Goal: Check status: Check status

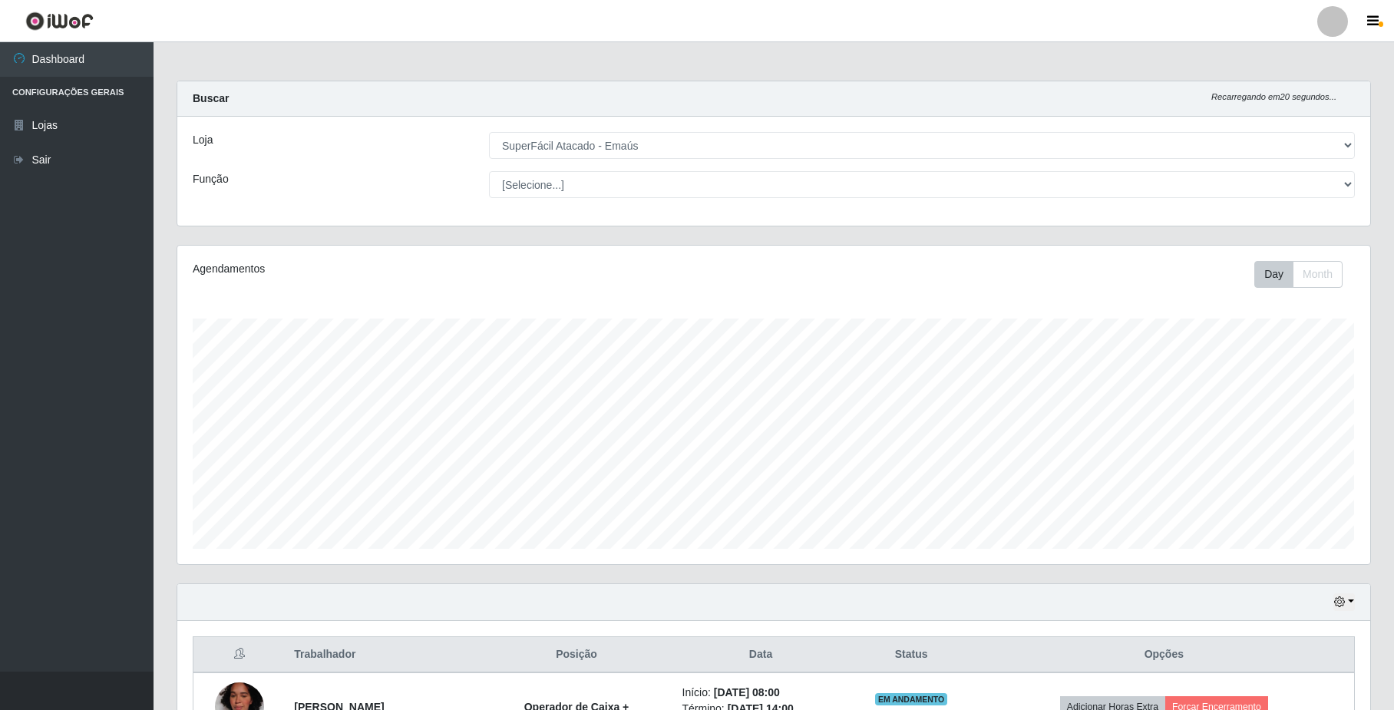
select select "407"
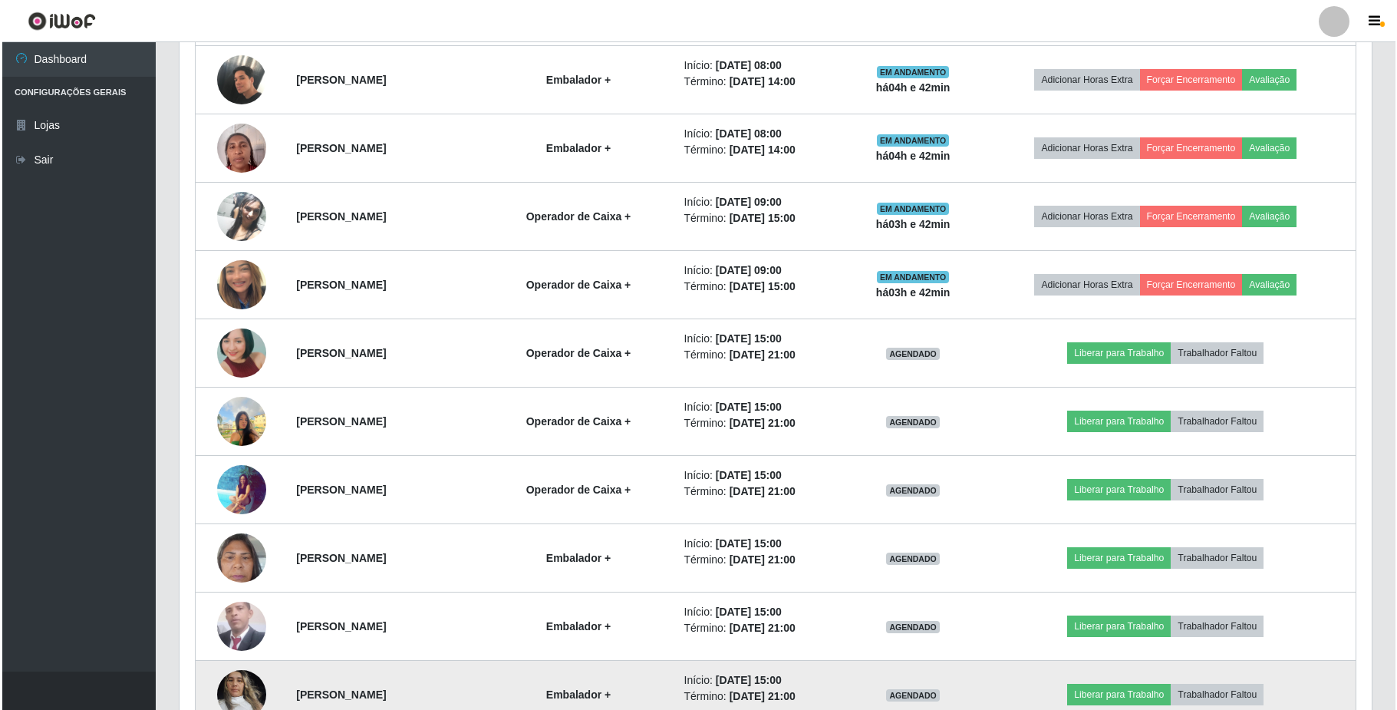
scroll to position [897, 0]
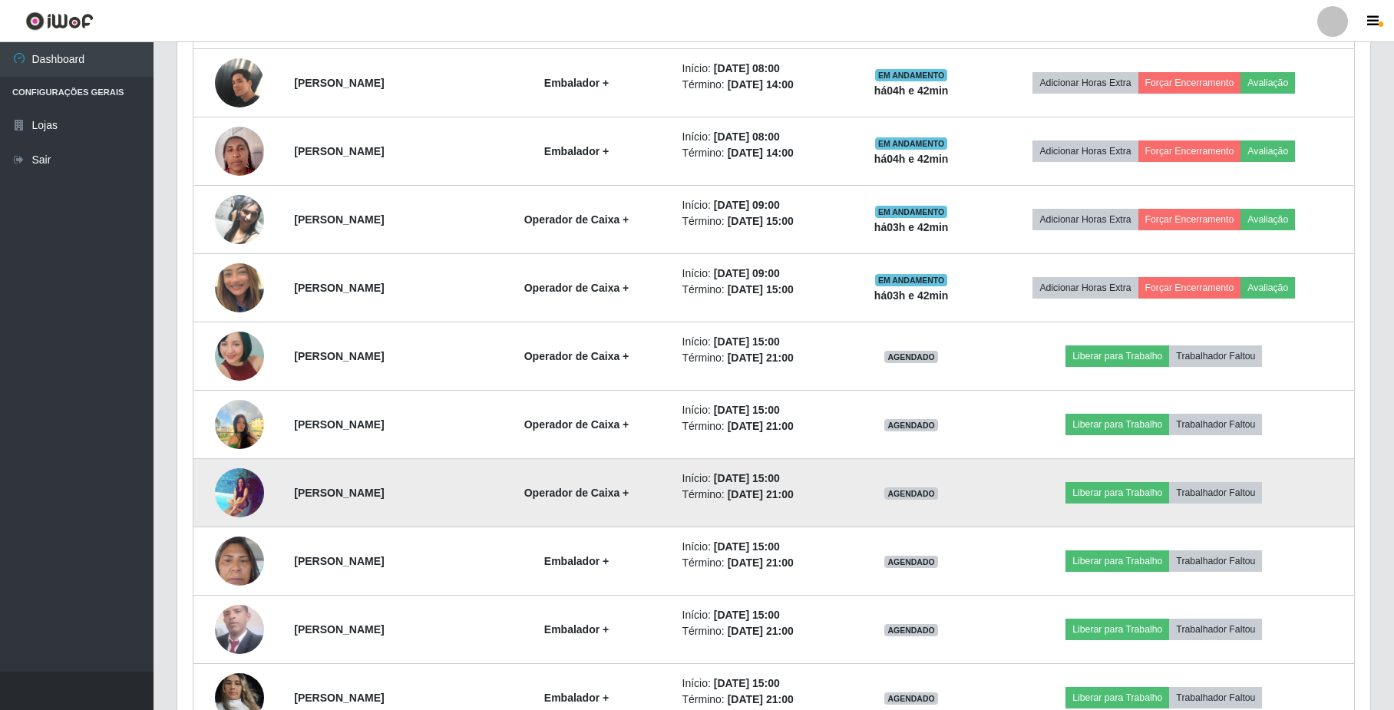
click at [249, 488] on img at bounding box center [239, 492] width 49 height 50
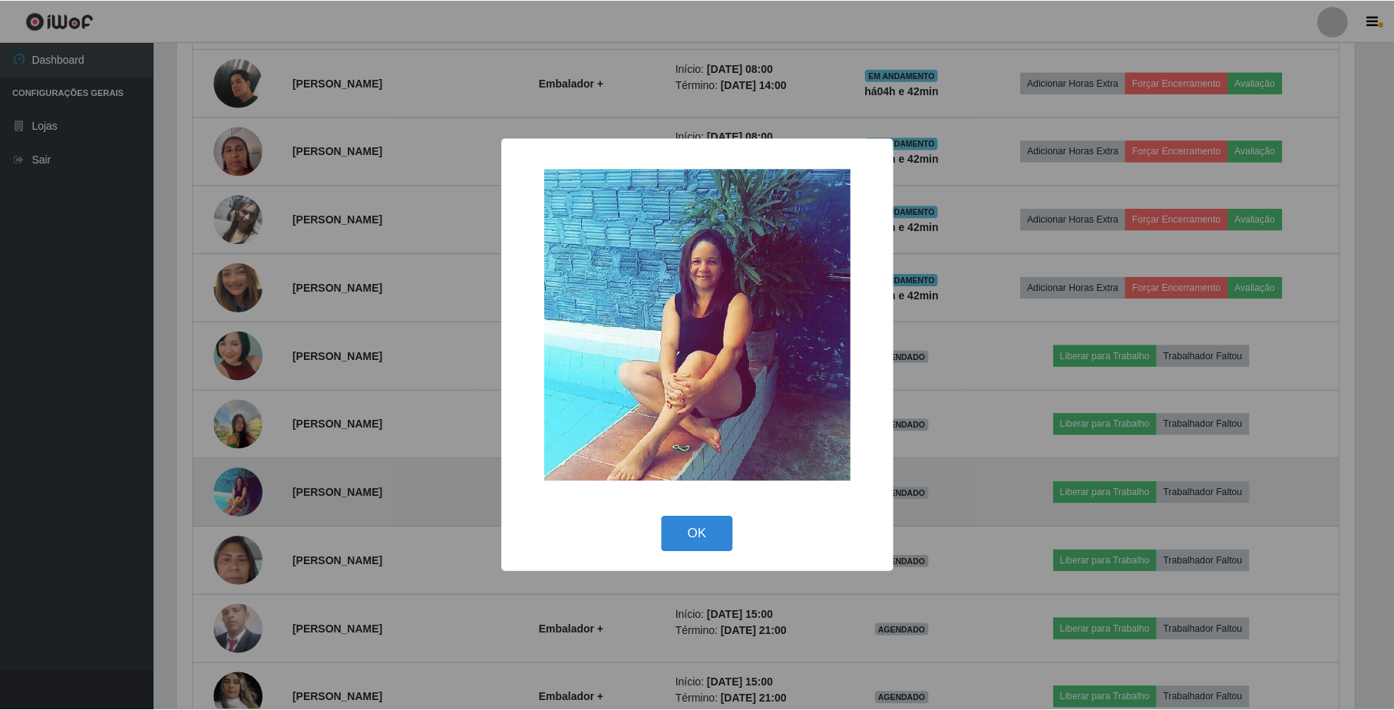
scroll to position [319, 1180]
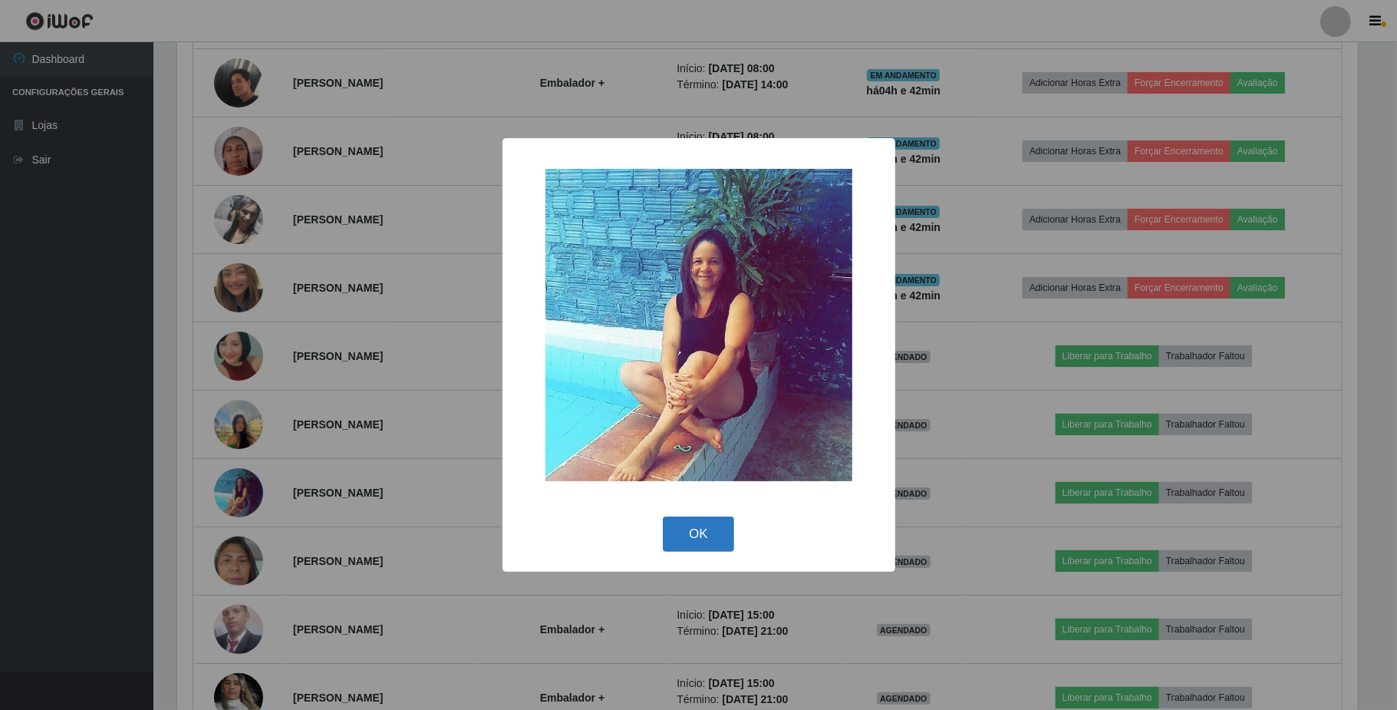
drag, startPoint x: 707, startPoint y: 536, endPoint x: 141, endPoint y: 482, distance: 568.1
click at [704, 536] on button "OK" at bounding box center [698, 534] width 71 height 36
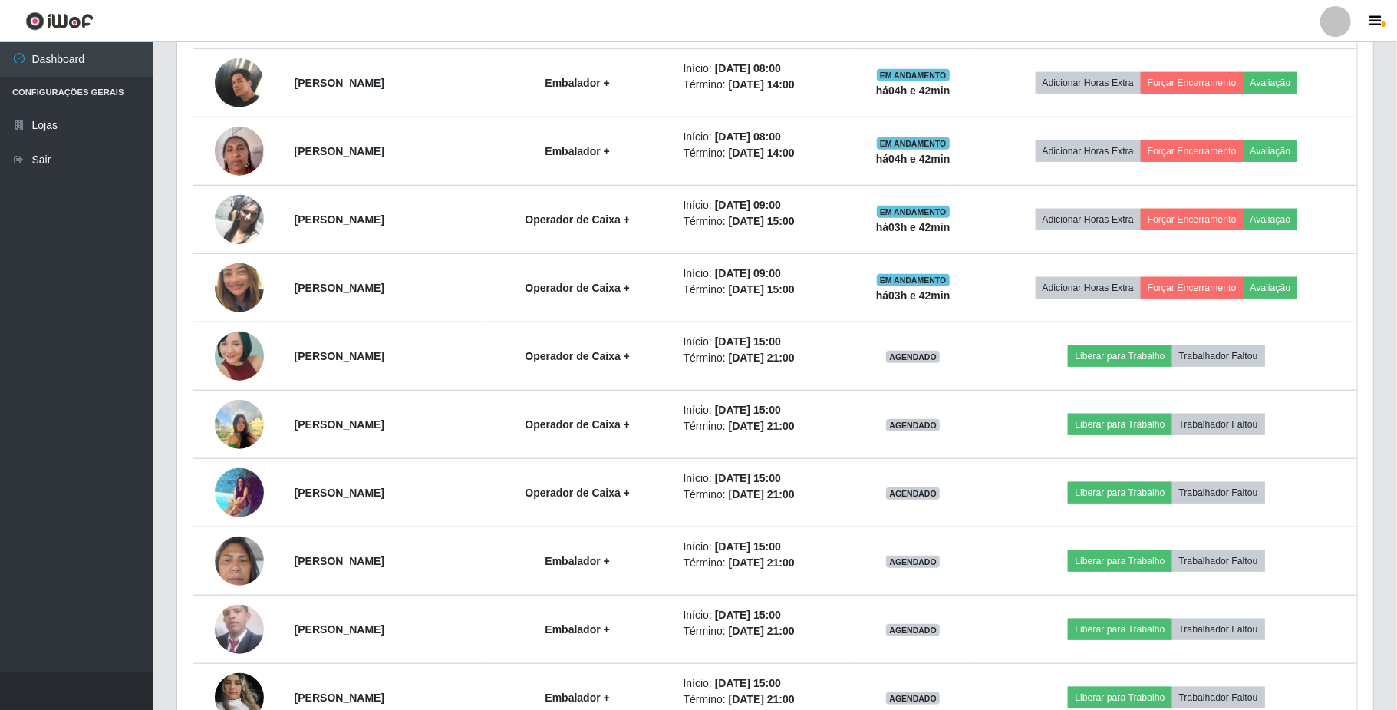
scroll to position [319, 1192]
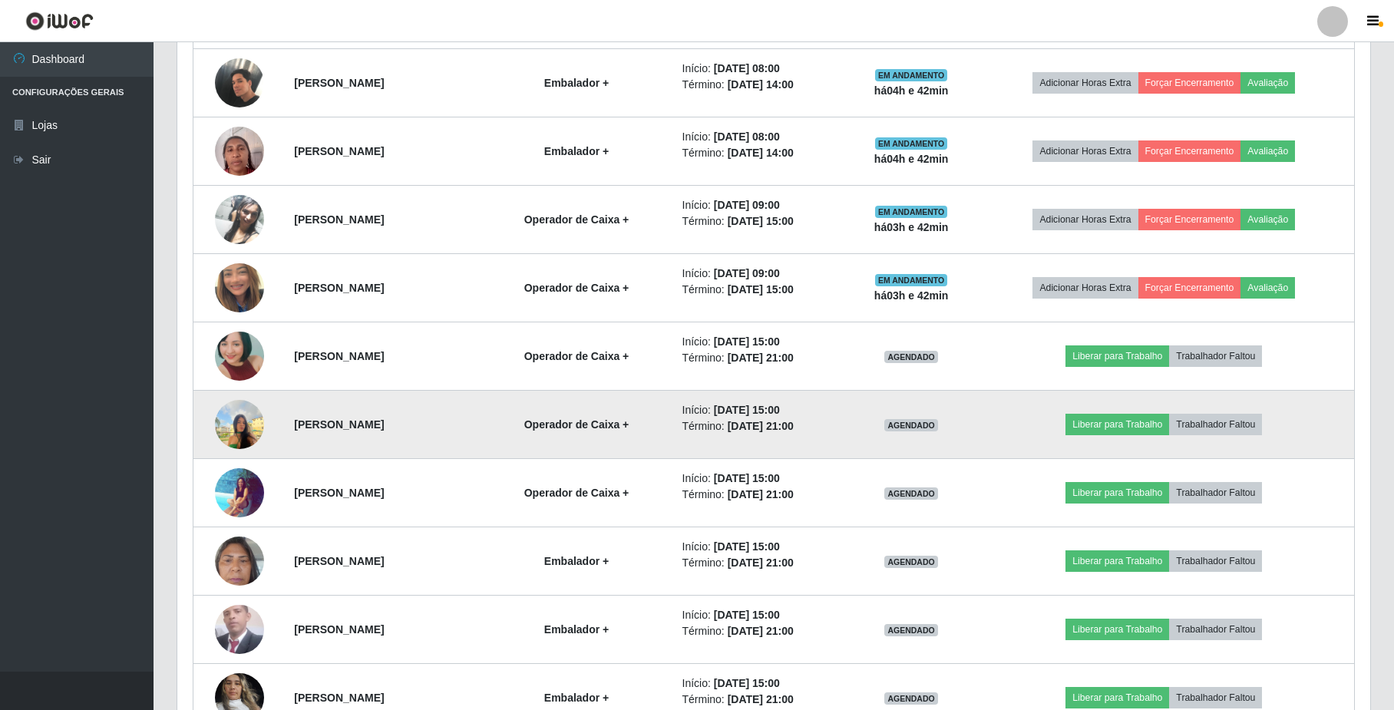
click at [227, 424] on img at bounding box center [239, 423] width 49 height 65
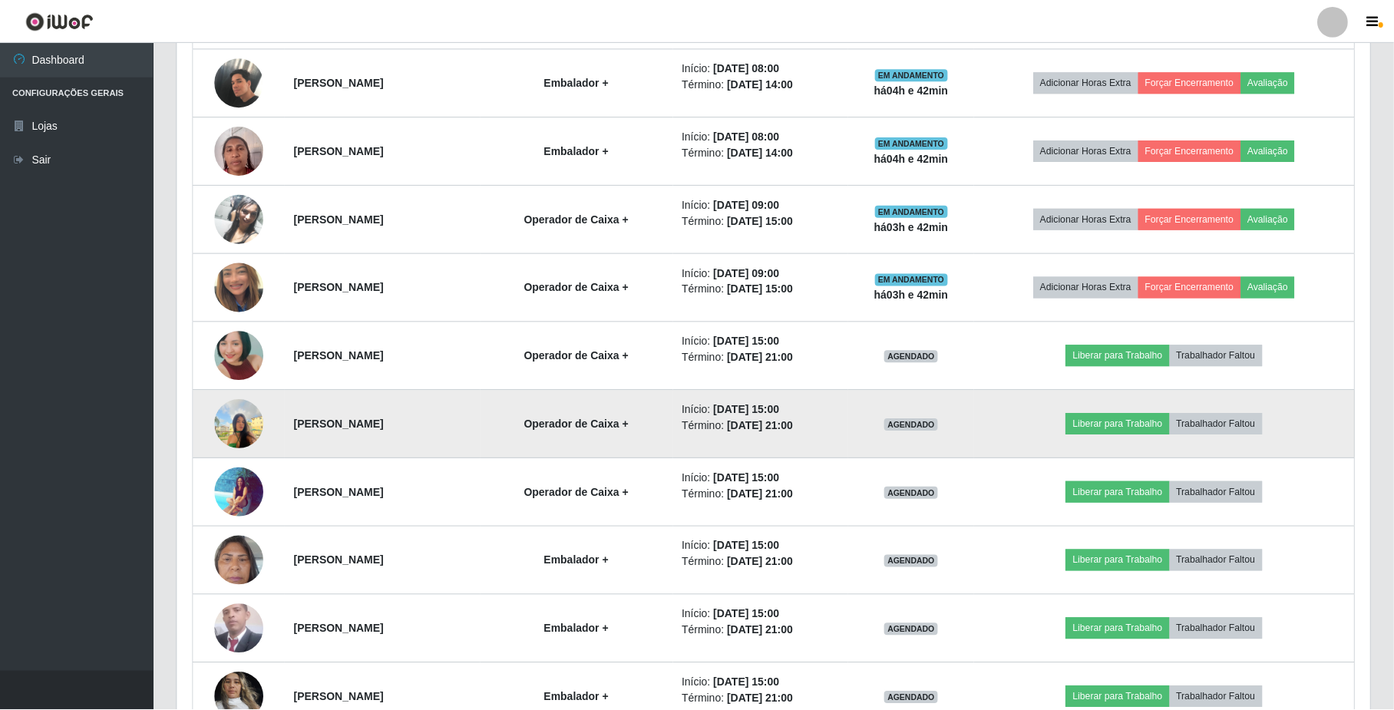
scroll to position [319, 1180]
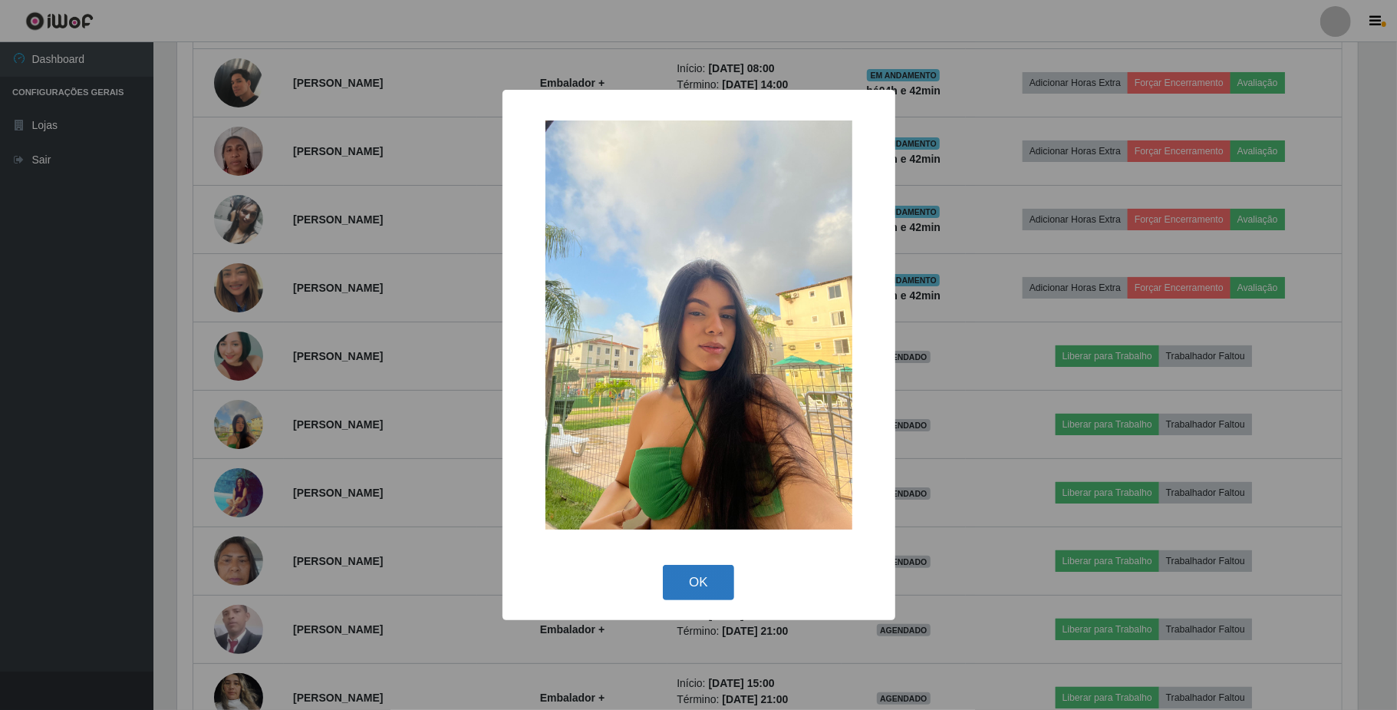
click at [714, 584] on button "OK" at bounding box center [698, 583] width 71 height 36
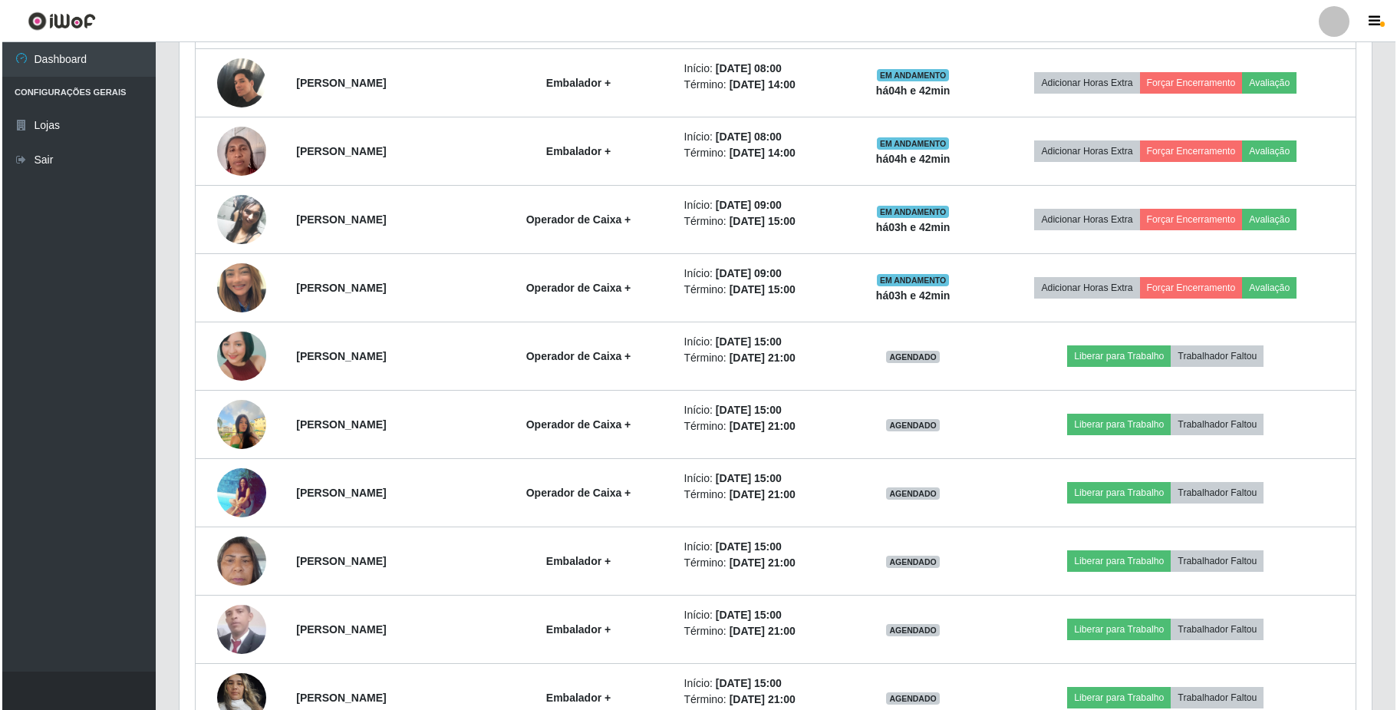
scroll to position [319, 1192]
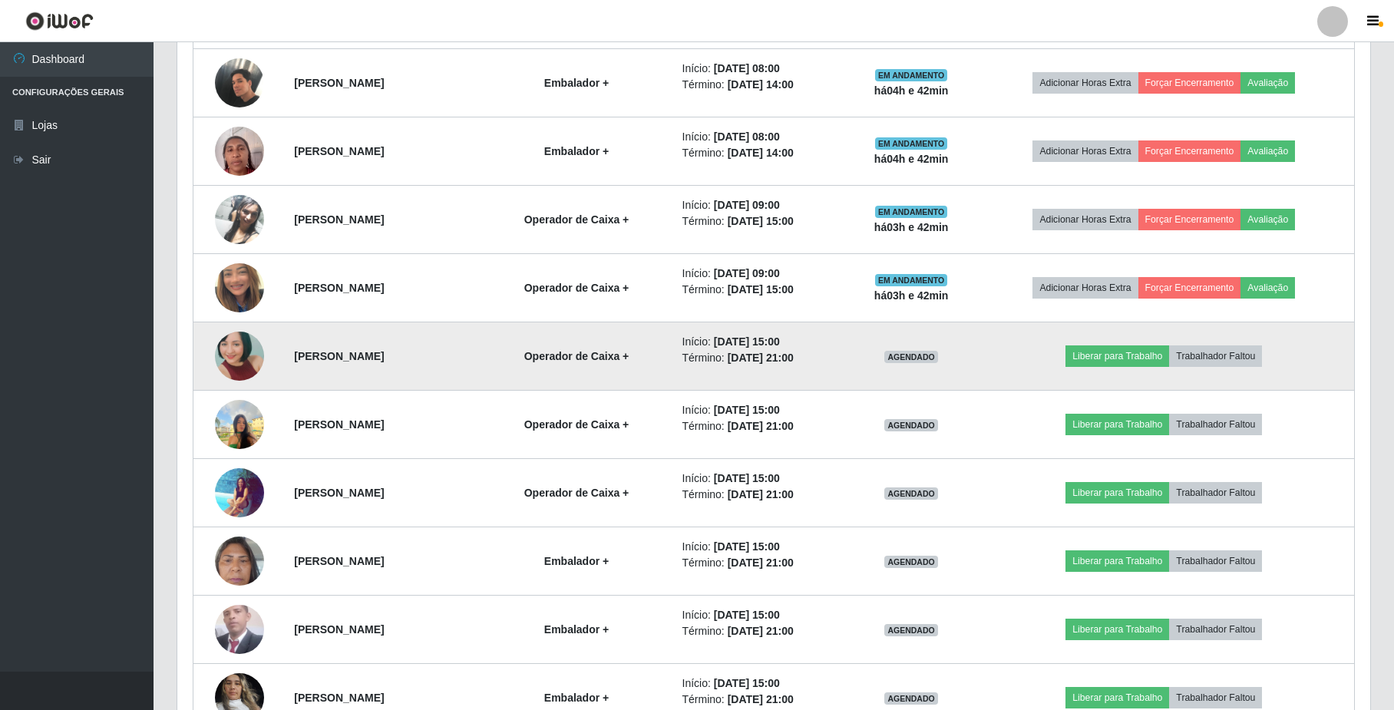
click at [238, 358] on img at bounding box center [239, 356] width 49 height 104
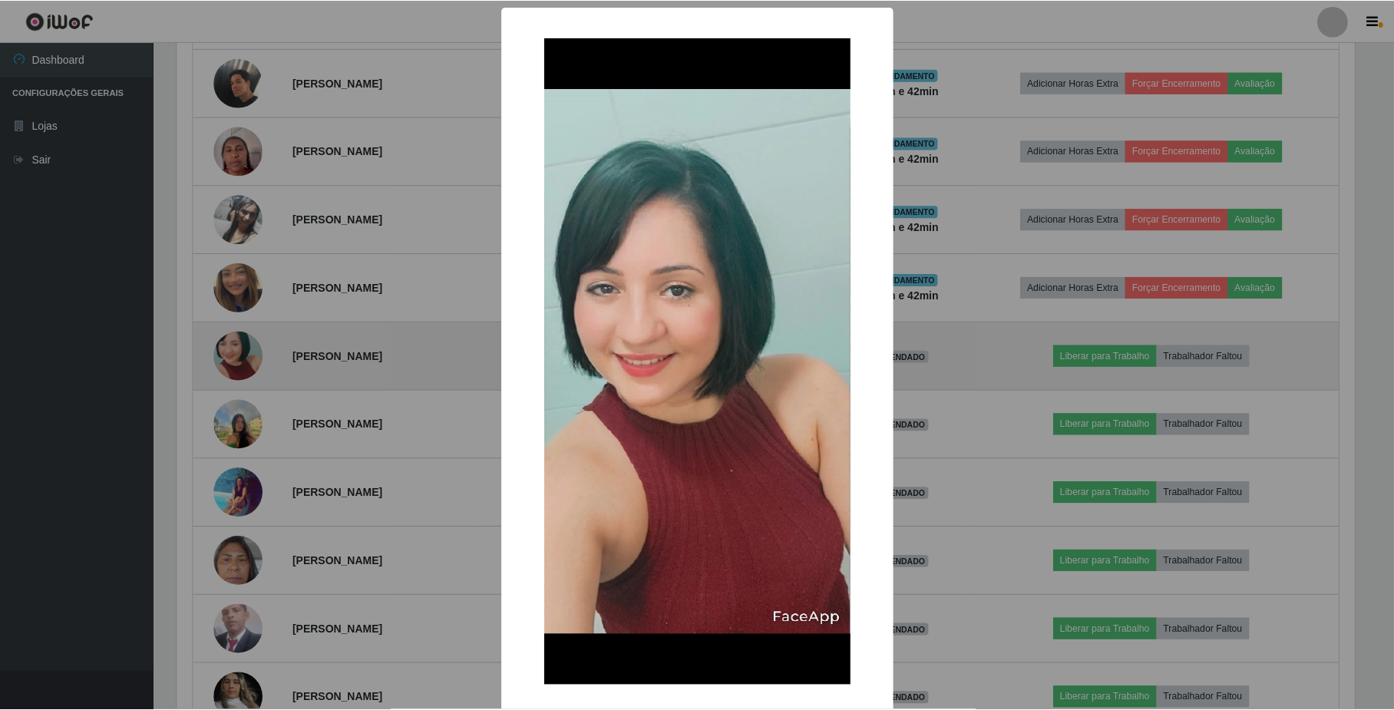
scroll to position [319, 1180]
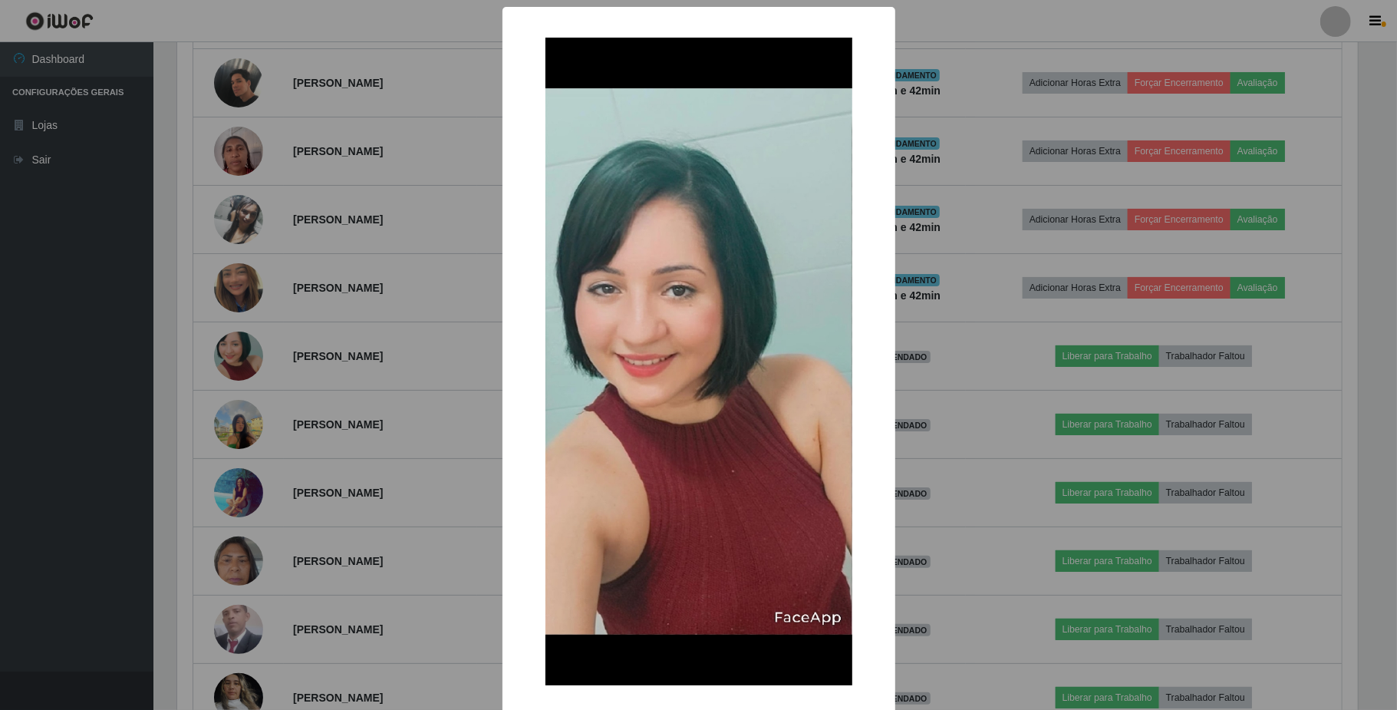
click at [945, 508] on div "× OK Cancel" at bounding box center [698, 355] width 1397 height 710
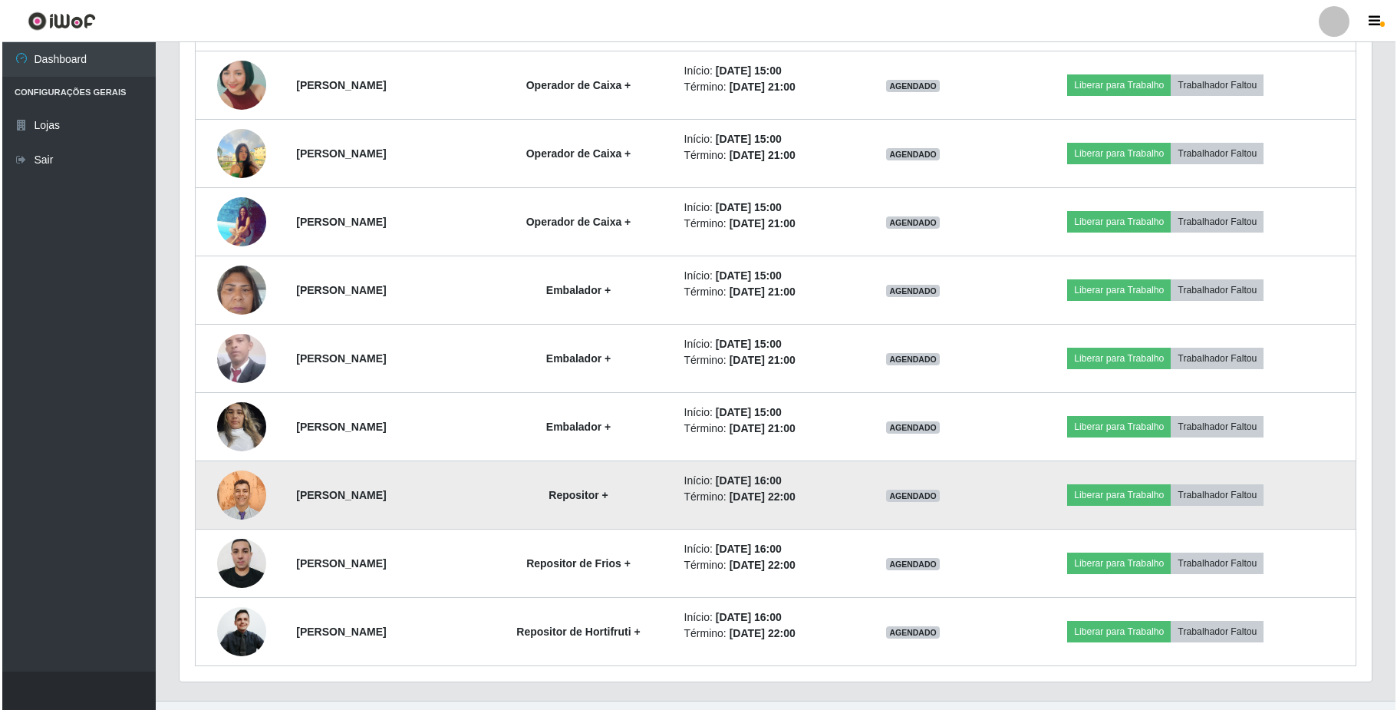
scroll to position [1204, 0]
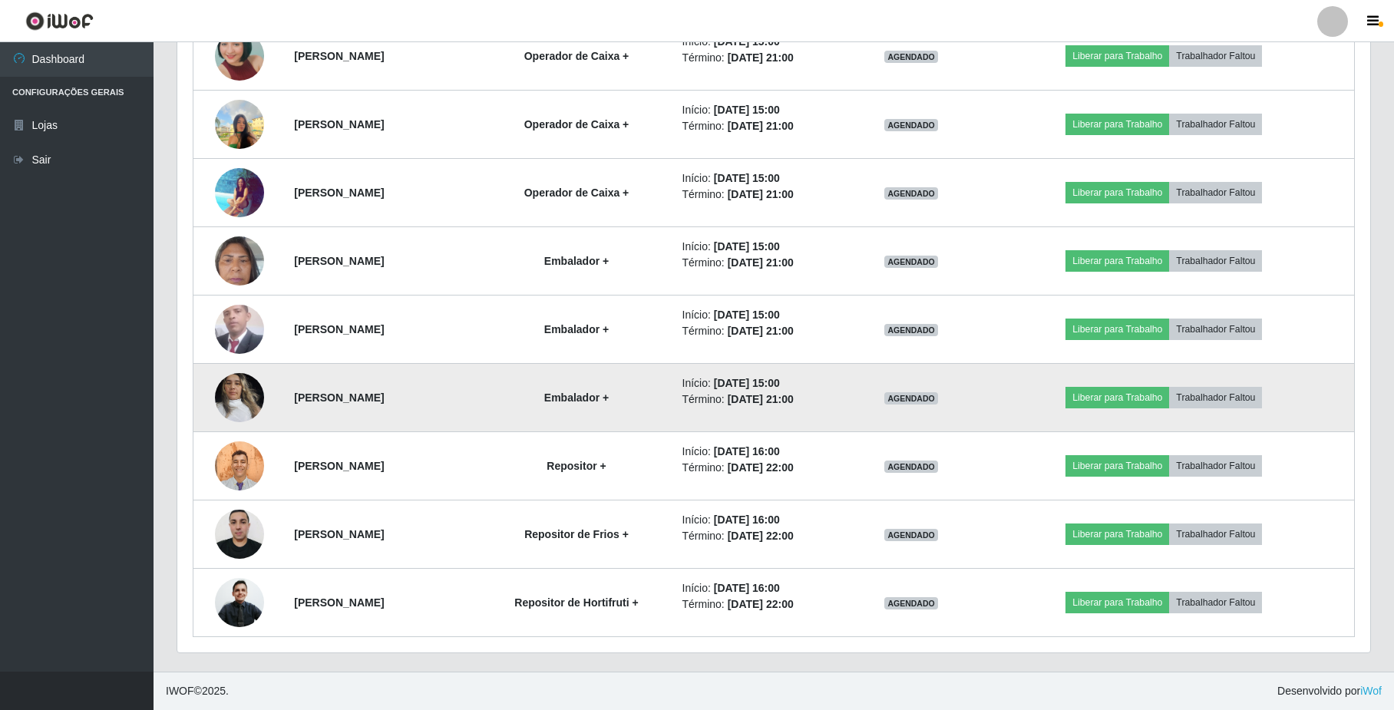
click at [233, 399] on img at bounding box center [239, 397] width 49 height 65
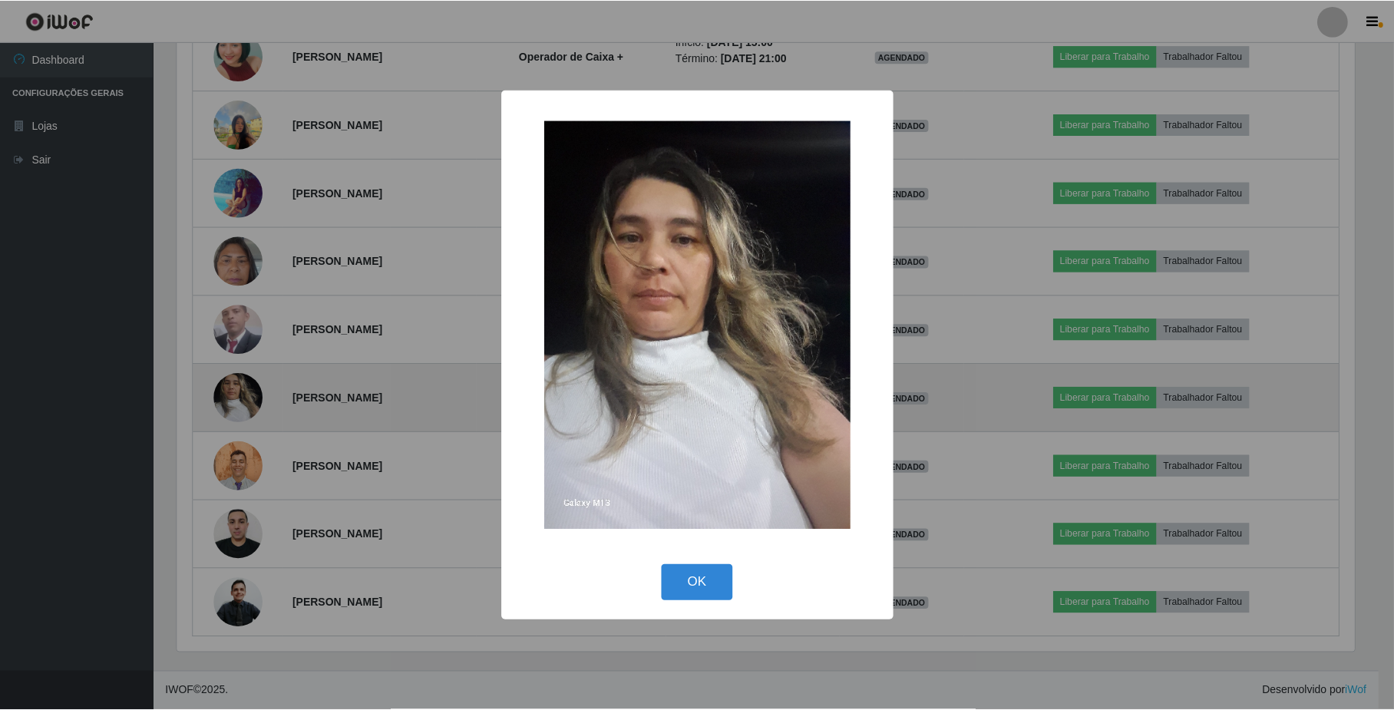
scroll to position [319, 1180]
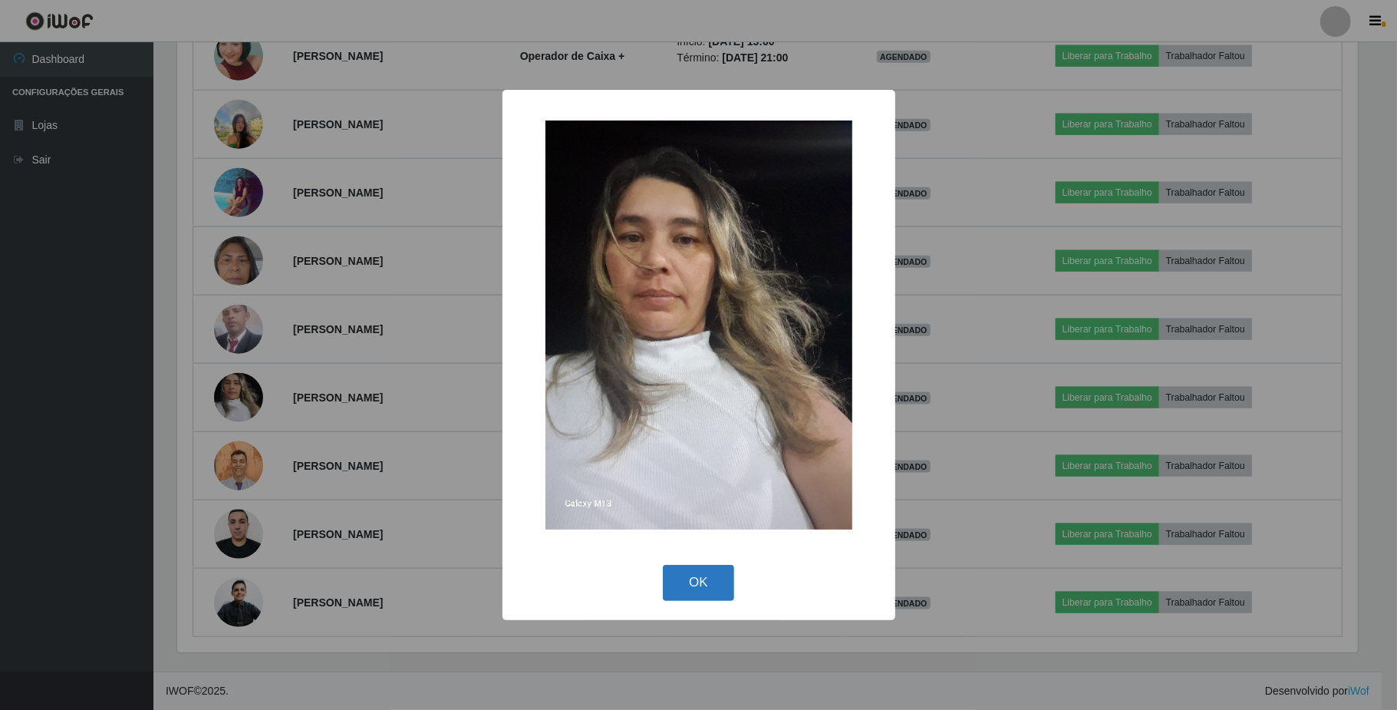
click at [694, 579] on button "OK" at bounding box center [698, 583] width 71 height 36
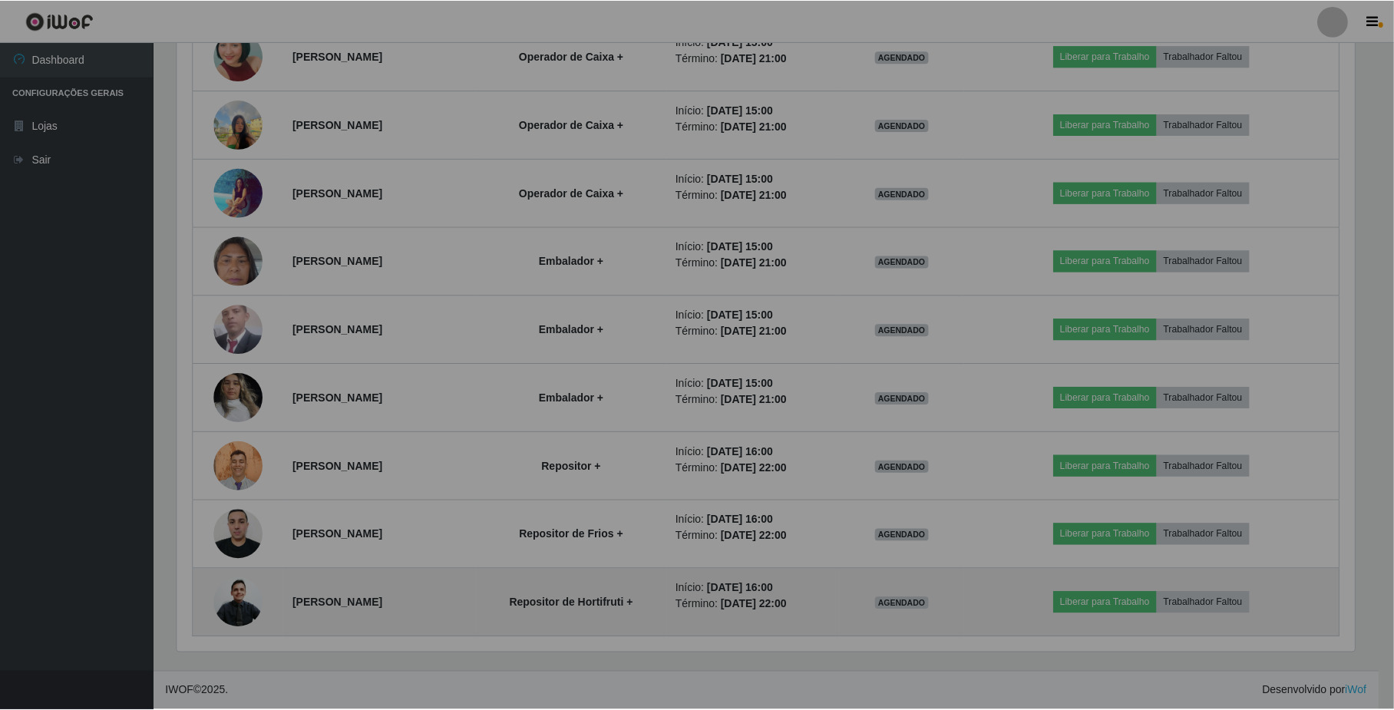
scroll to position [319, 1192]
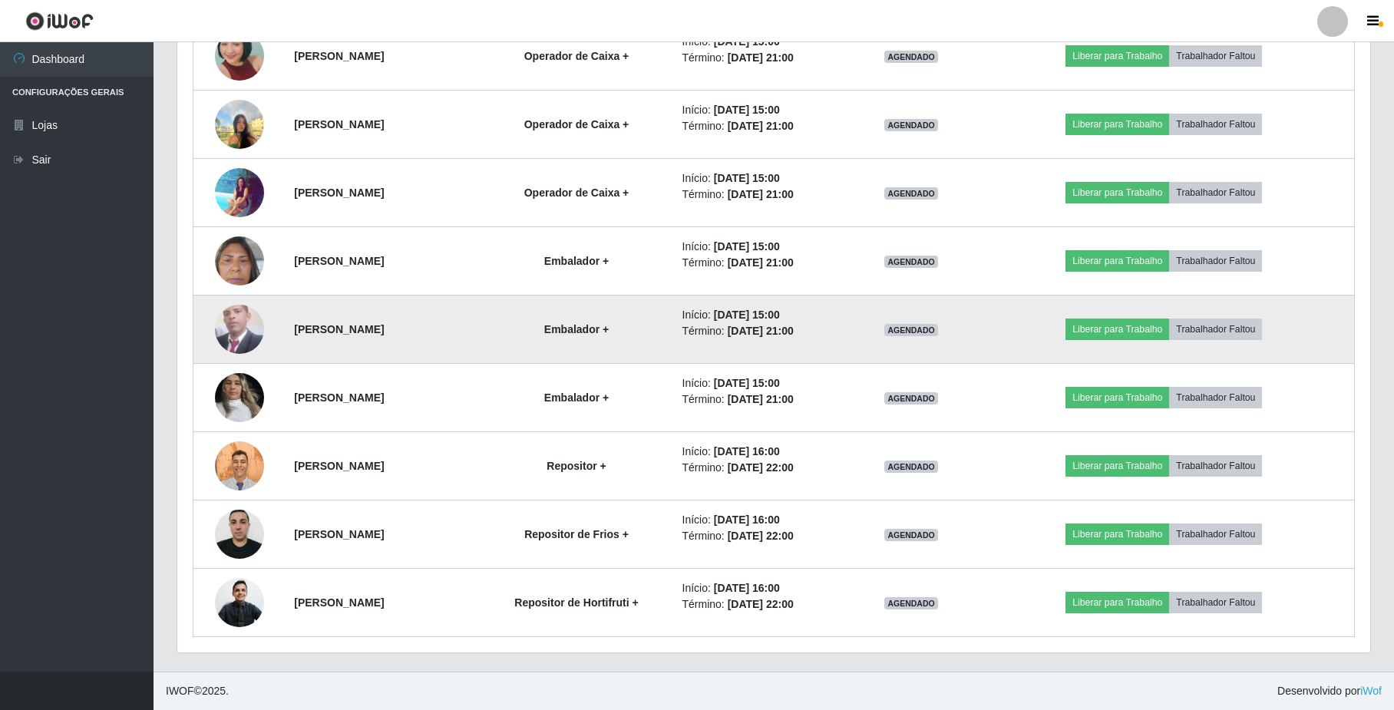
click at [234, 336] on img at bounding box center [239, 329] width 49 height 54
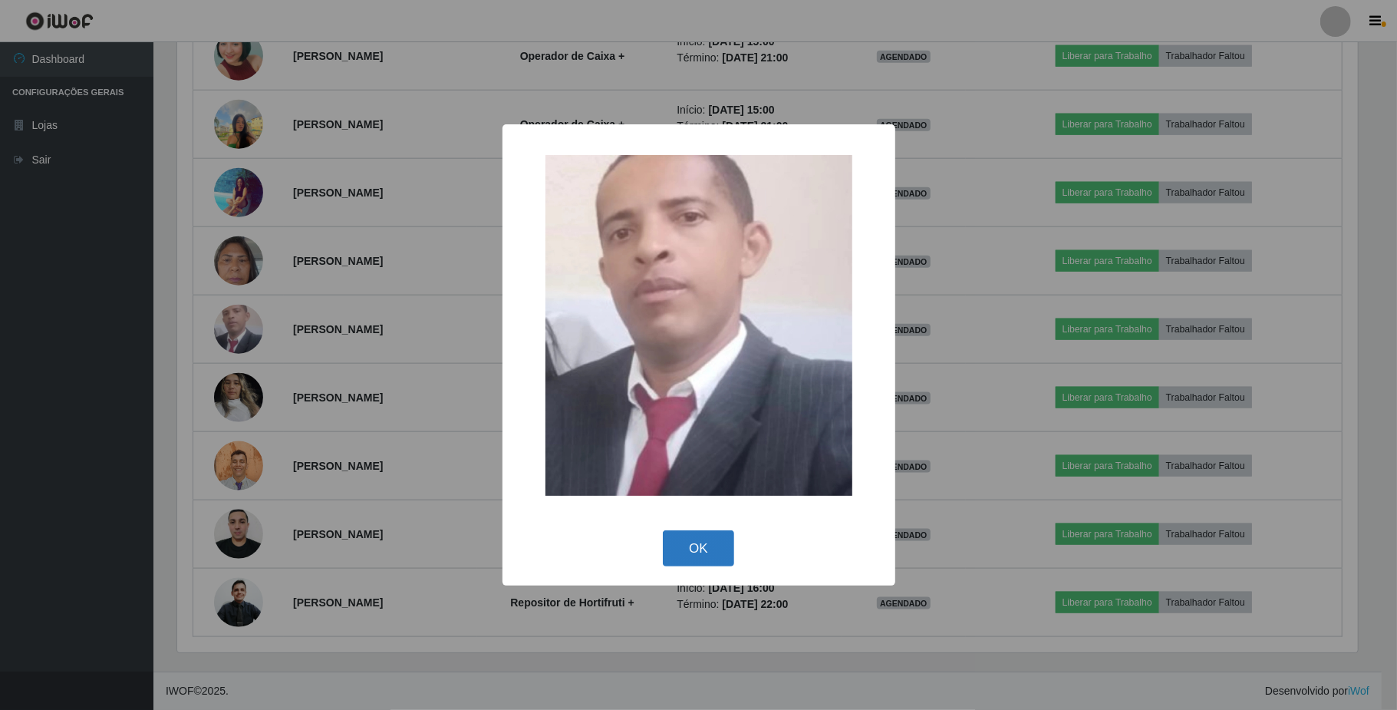
click at [689, 542] on button "OK" at bounding box center [698, 548] width 71 height 36
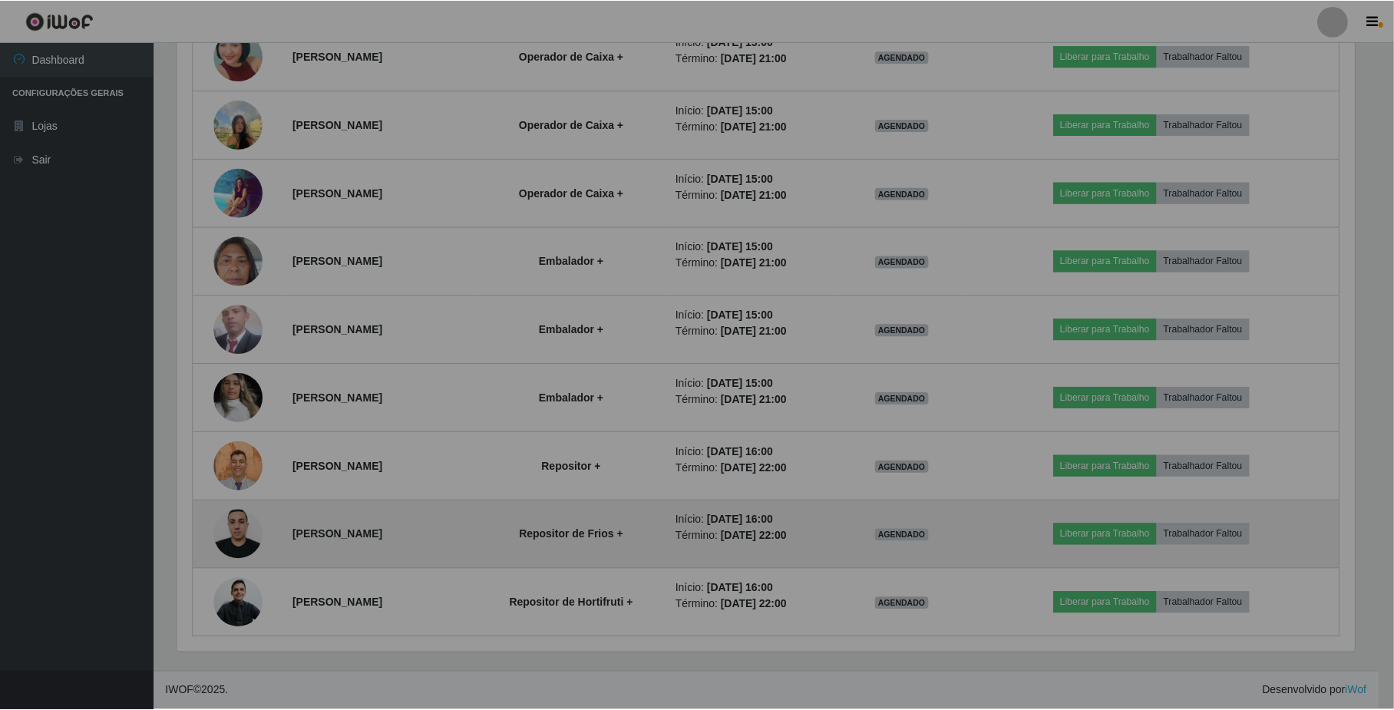
scroll to position [319, 1192]
